Goal: Information Seeking & Learning: Learn about a topic

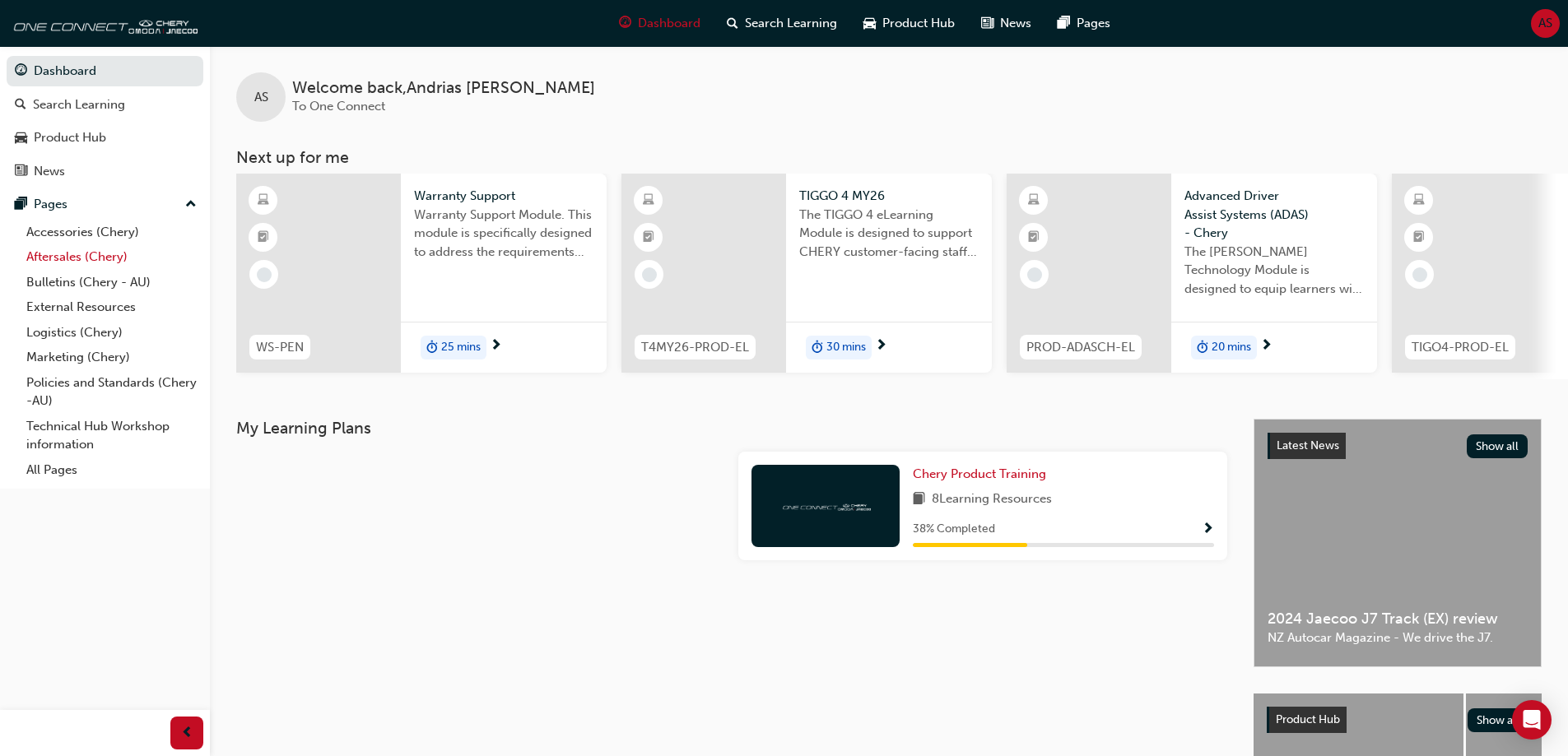
click at [93, 262] on link "Aftersales (Chery)" at bounding box center [112, 257] width 183 height 25
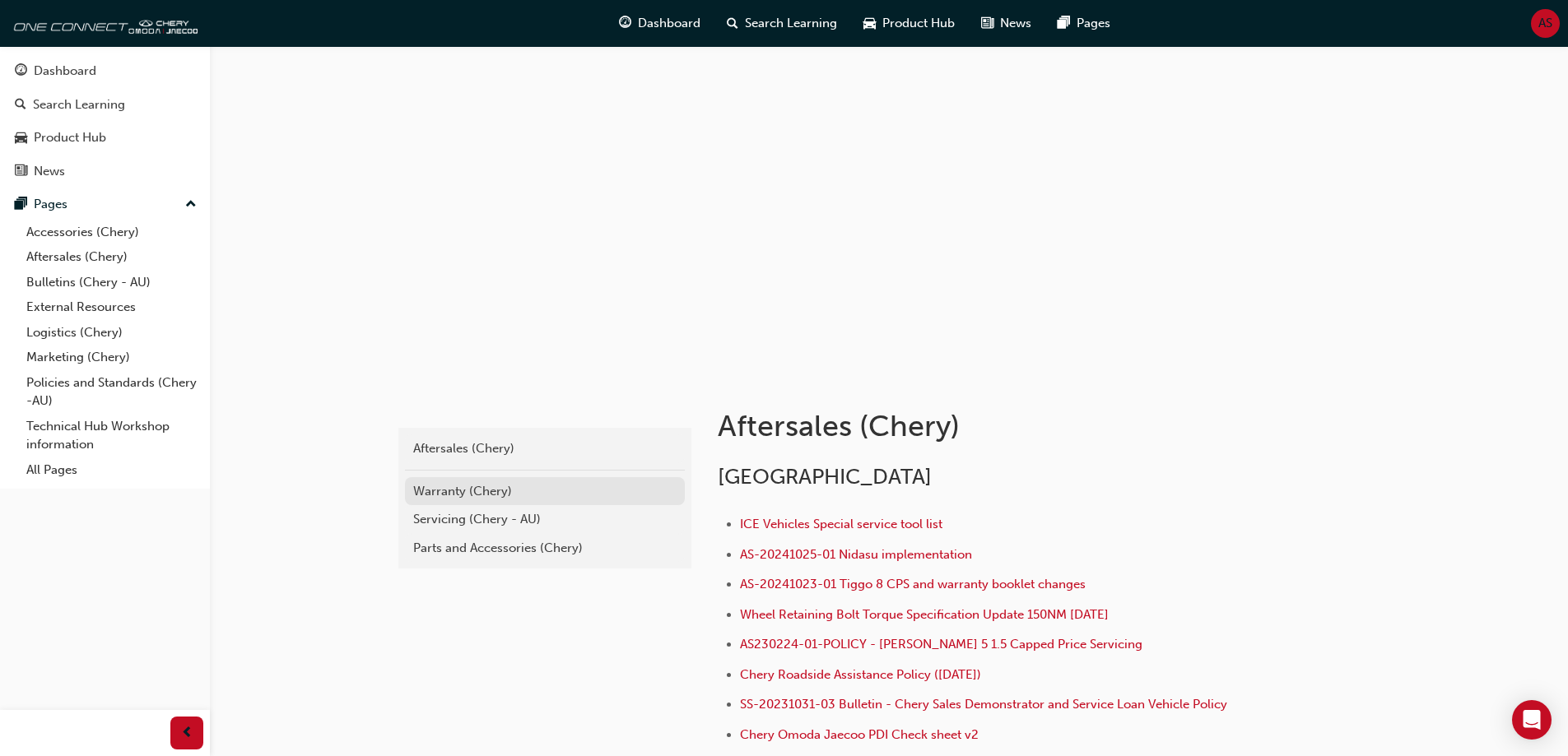
click at [506, 484] on div "Warranty (Chery)" at bounding box center [545, 491] width 263 height 19
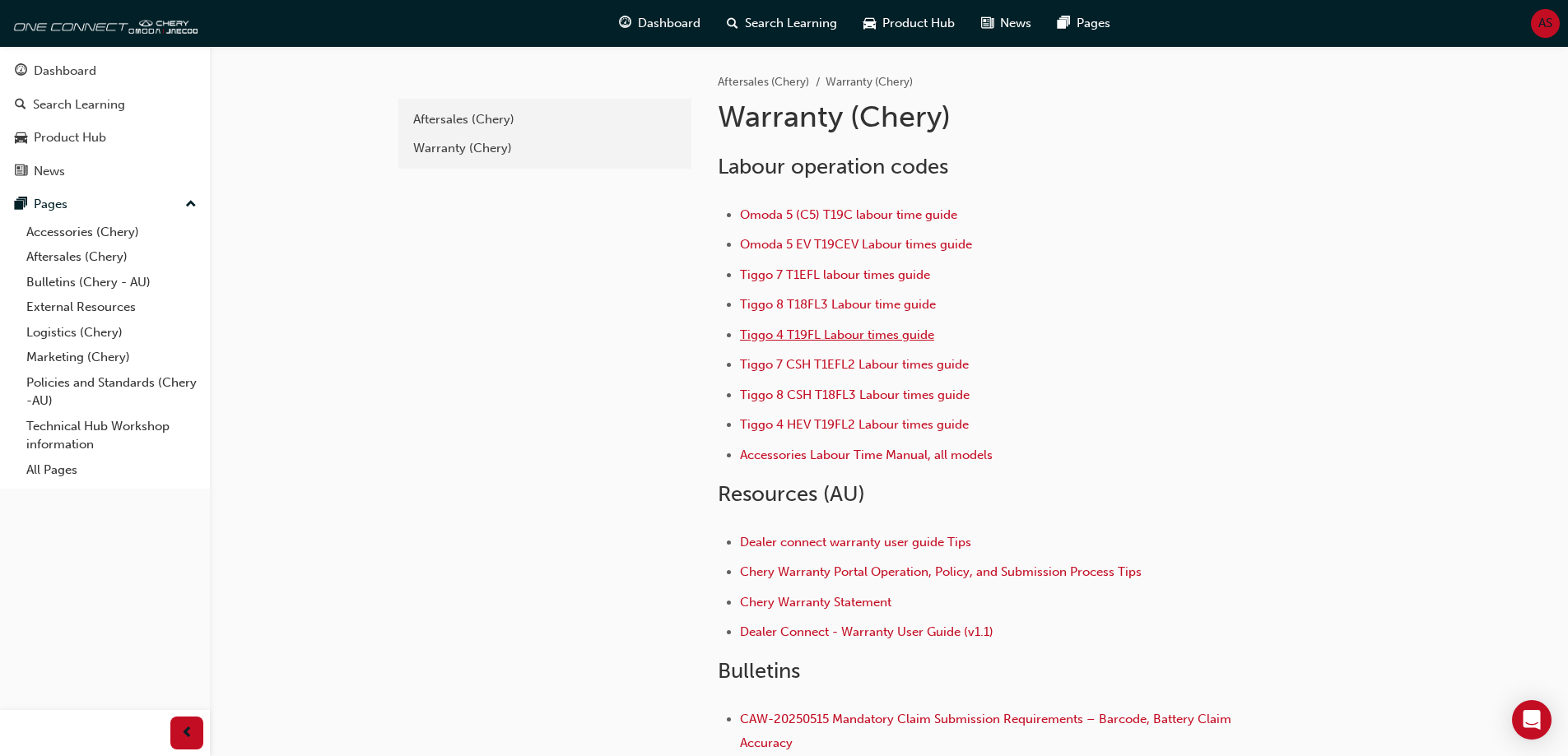
click at [851, 334] on span "Tiggo 4 T19FL Labour times guide" at bounding box center [837, 335] width 194 height 15
